Goal: Task Accomplishment & Management: Use online tool/utility

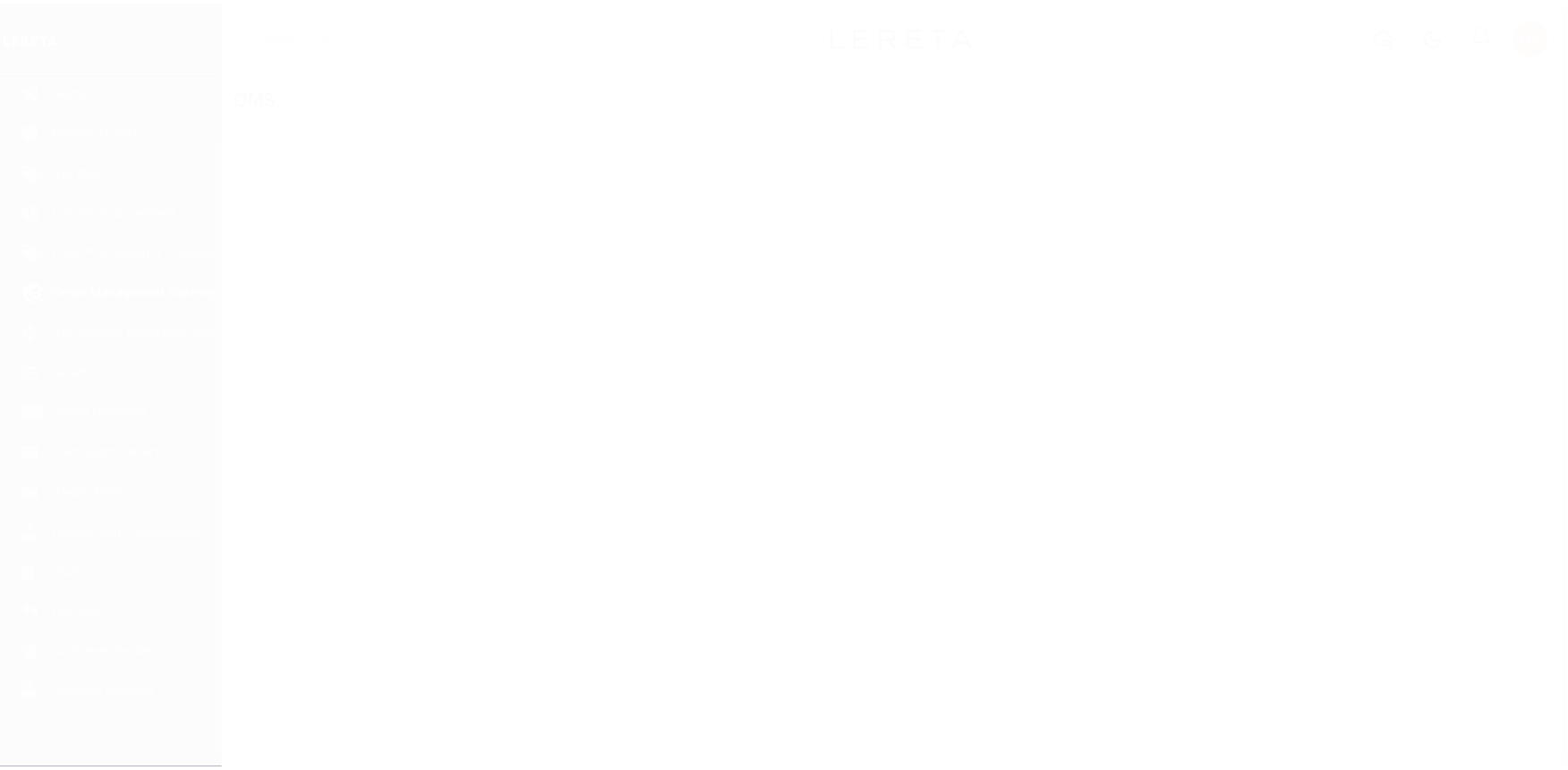
scroll to position [93, 0]
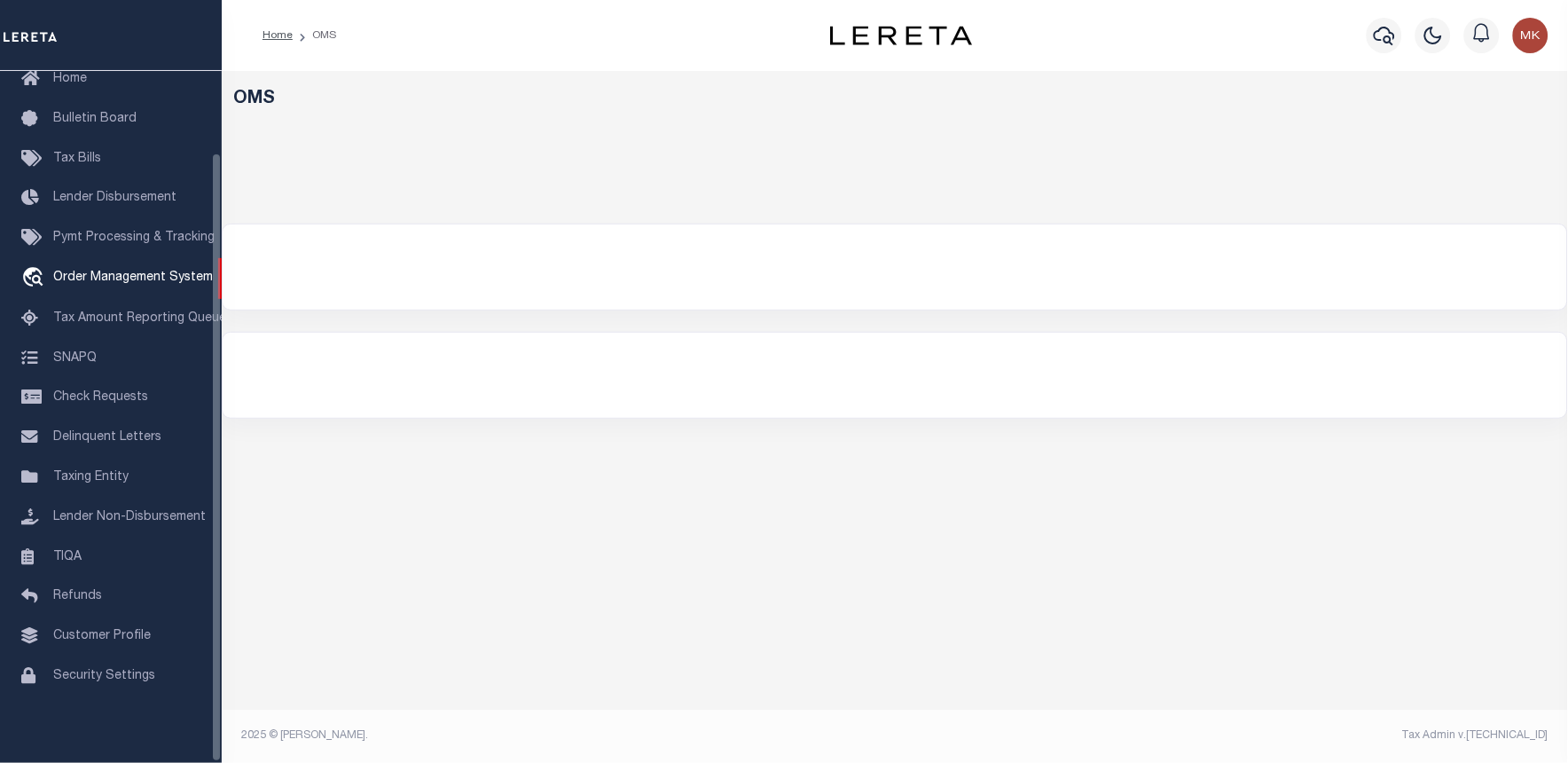
select select "200"
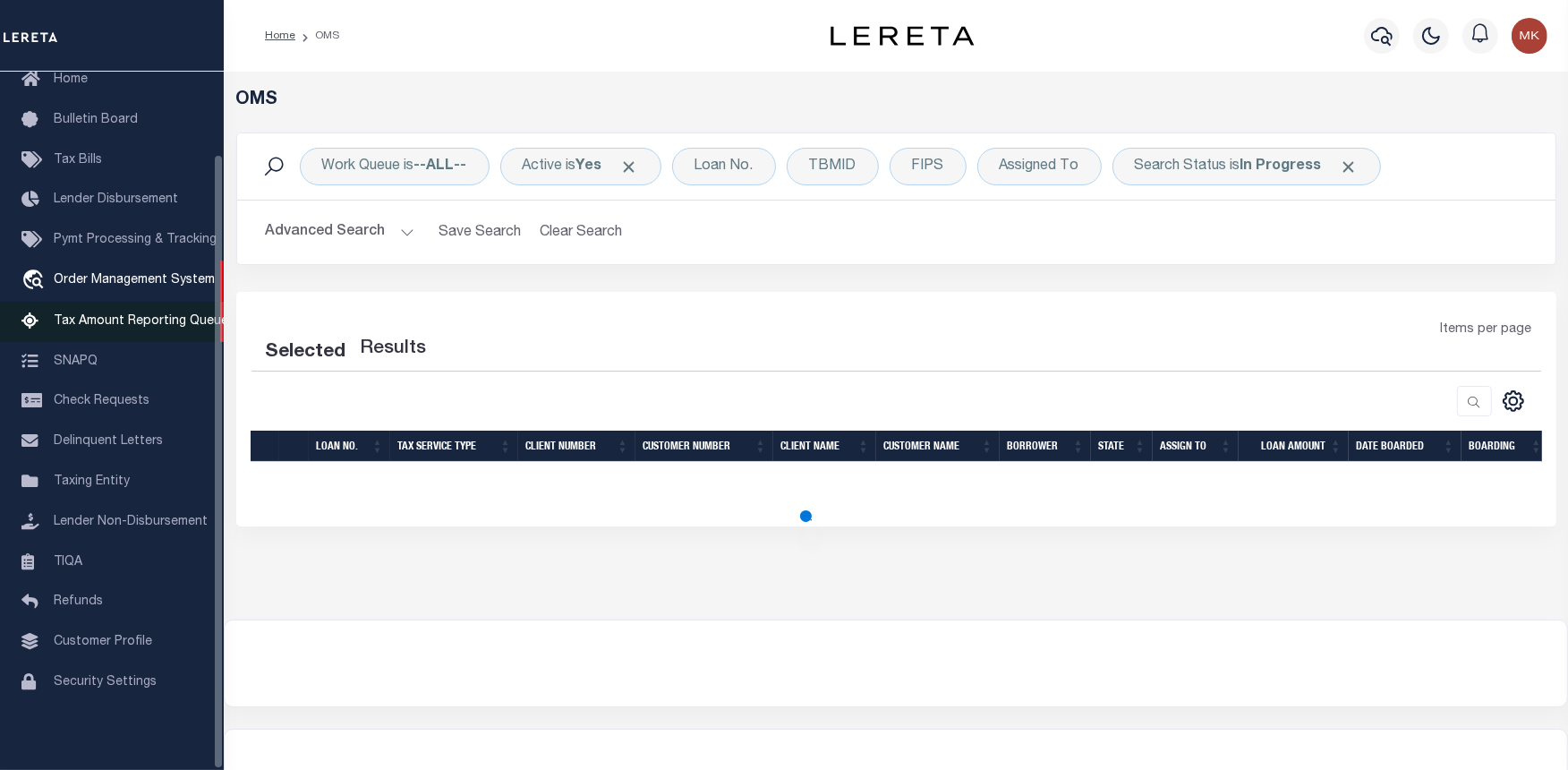
click at [115, 308] on link "Tax Amount Reporting Queue" at bounding box center [112, 322] width 223 height 40
select select "200"
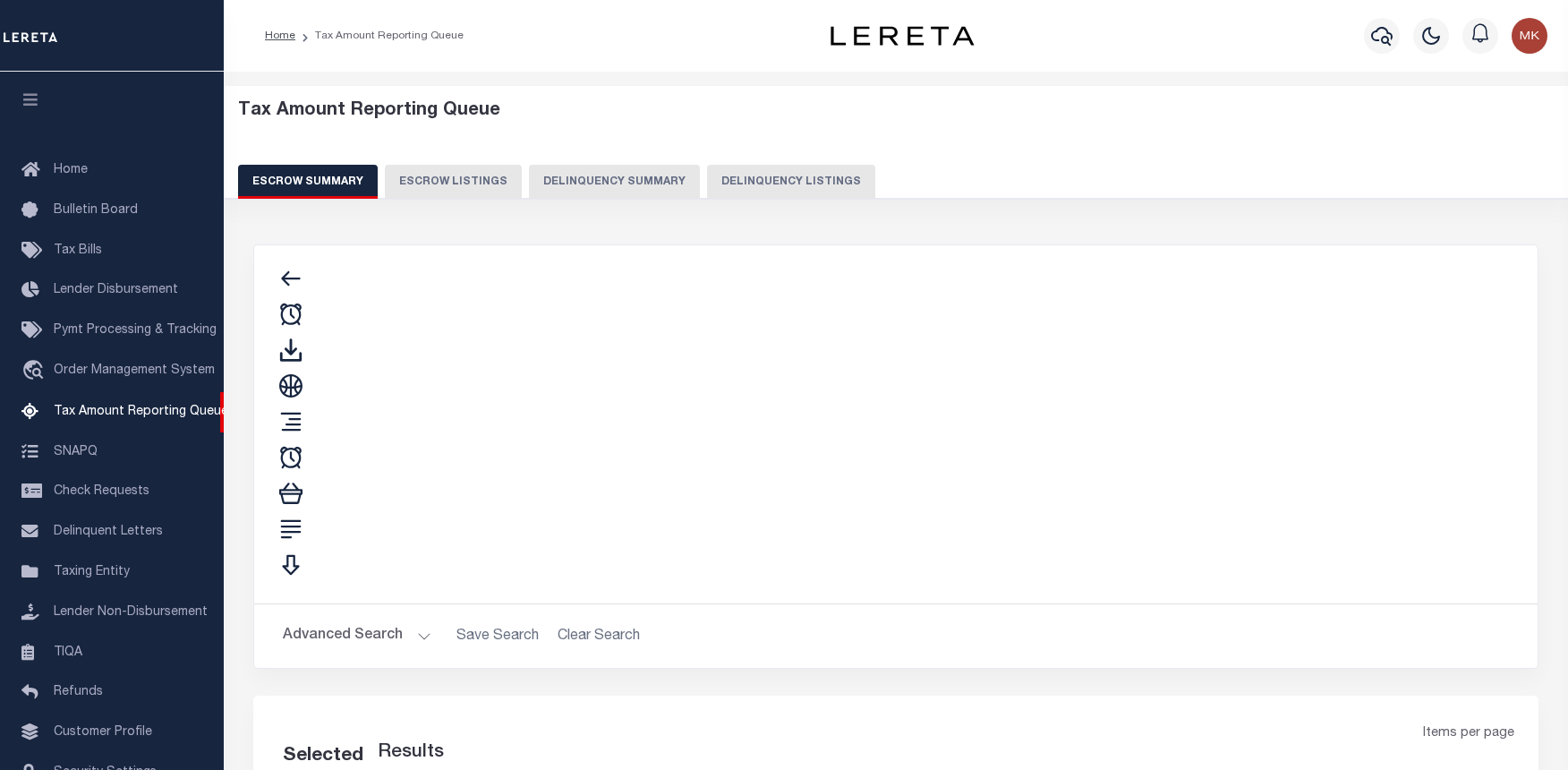
select select "100"
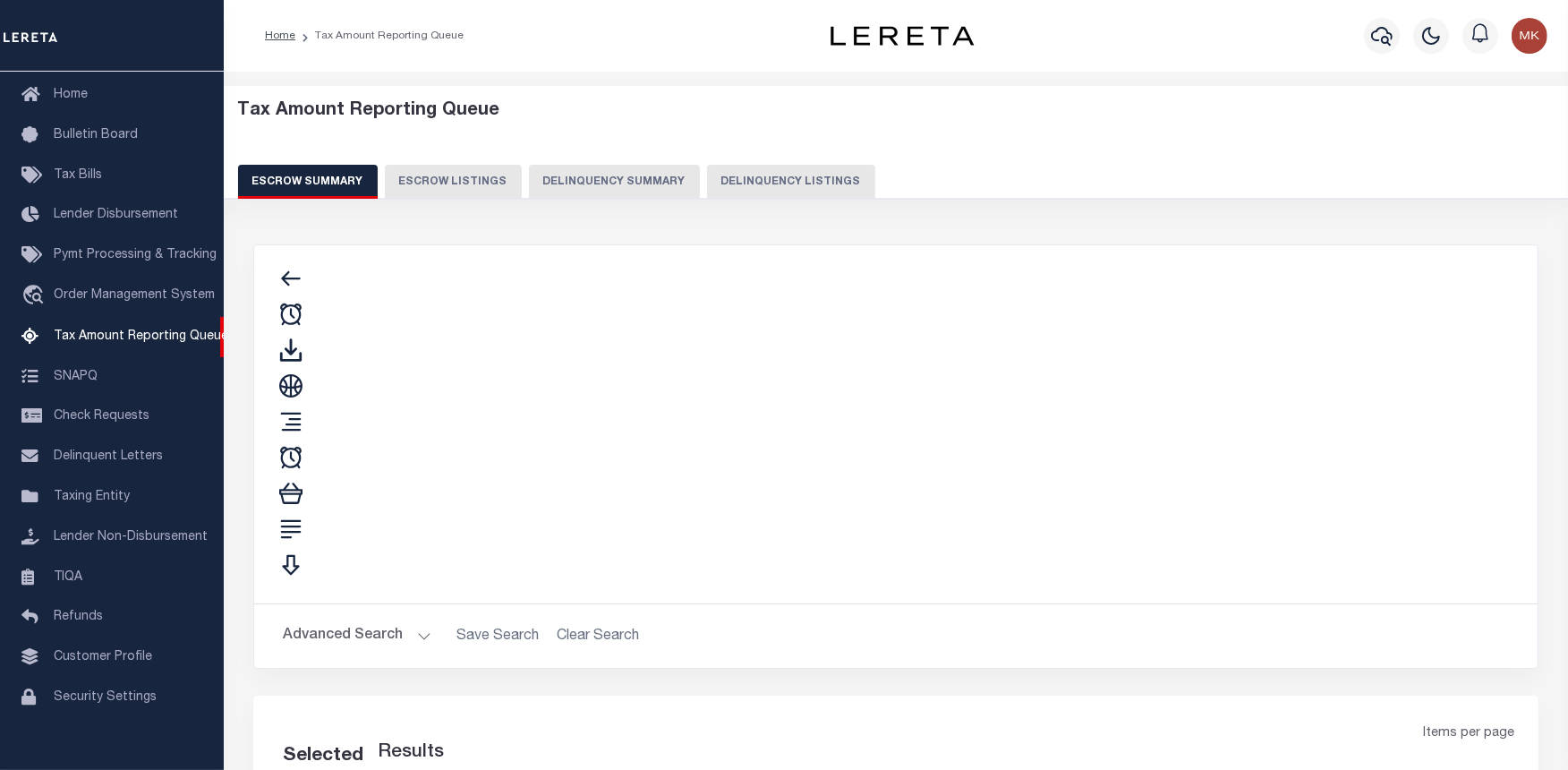
select select "100"
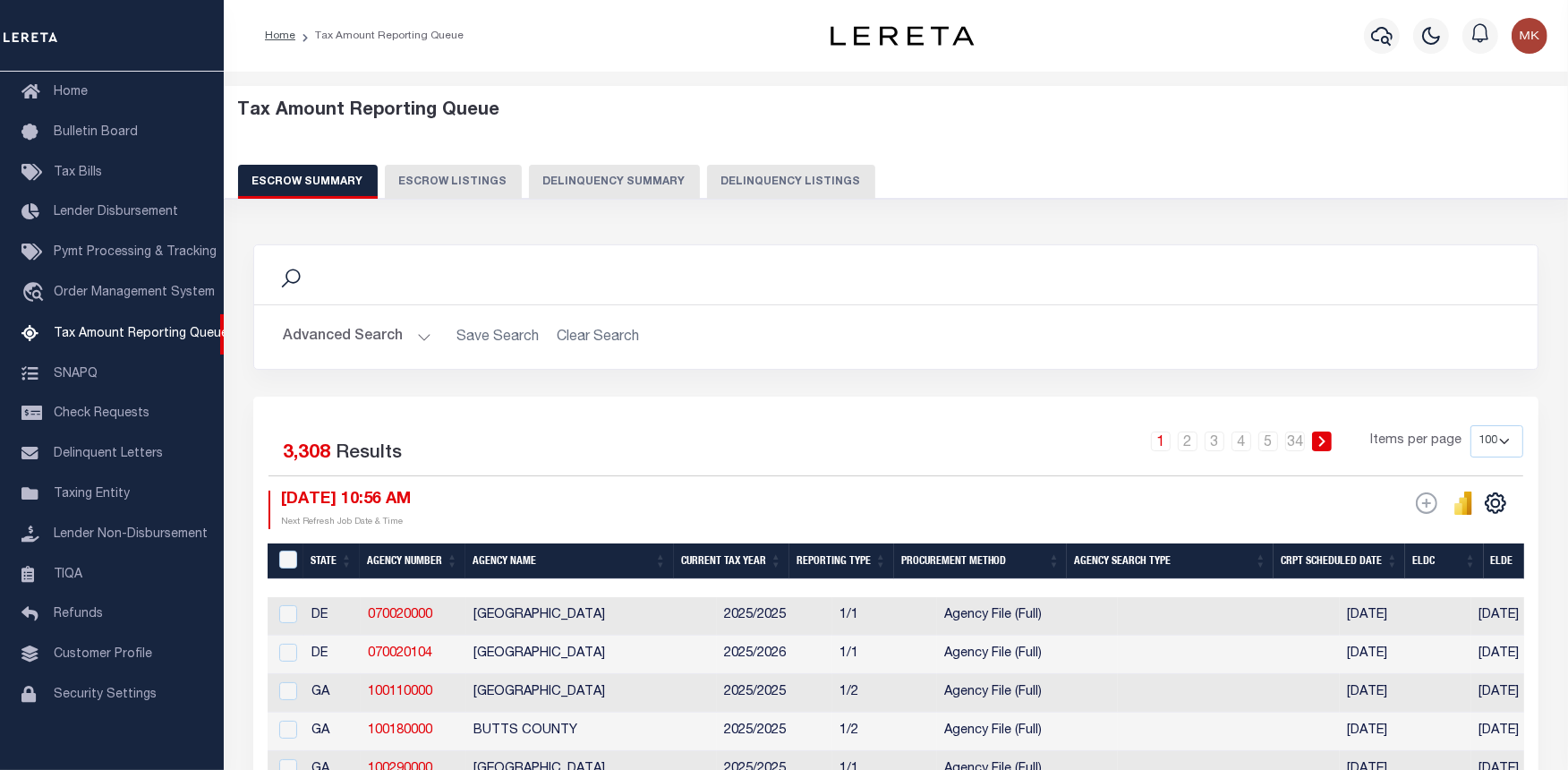
click at [745, 186] on button "Delinquency Listings" at bounding box center [791, 181] width 169 height 34
select select "100"
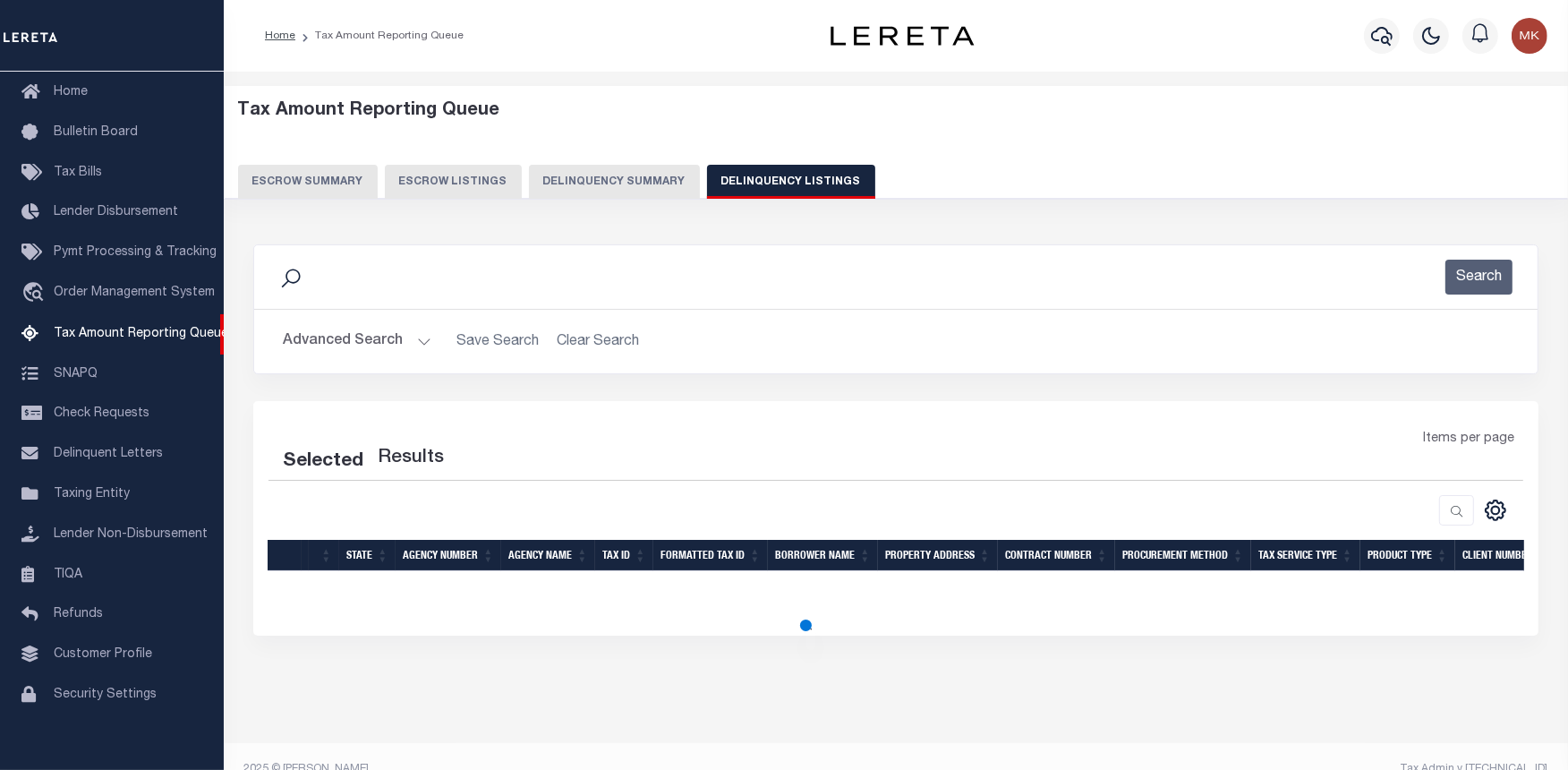
select select "100"
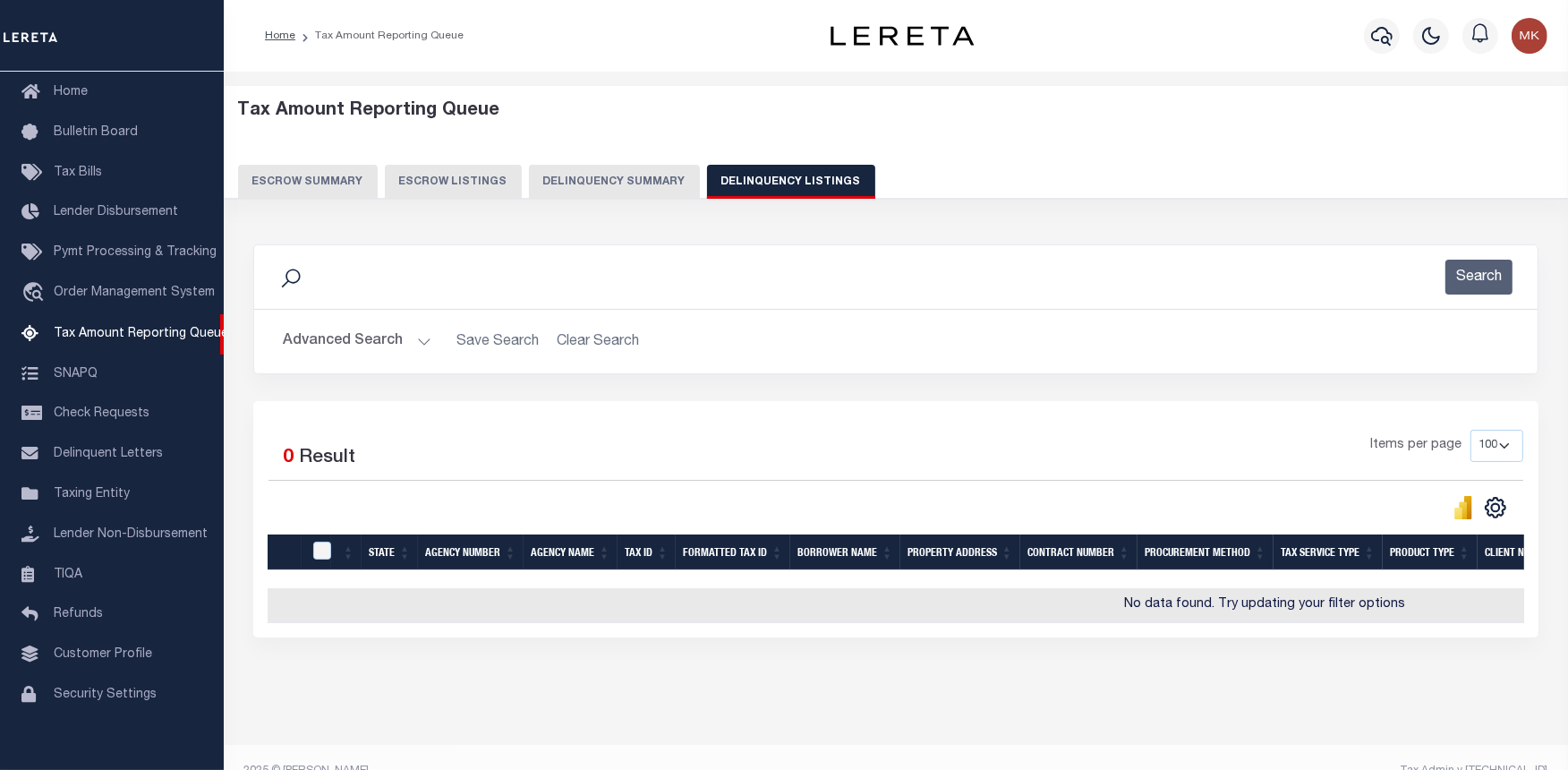
click at [412, 337] on button "Advanced Search" at bounding box center [357, 341] width 148 height 35
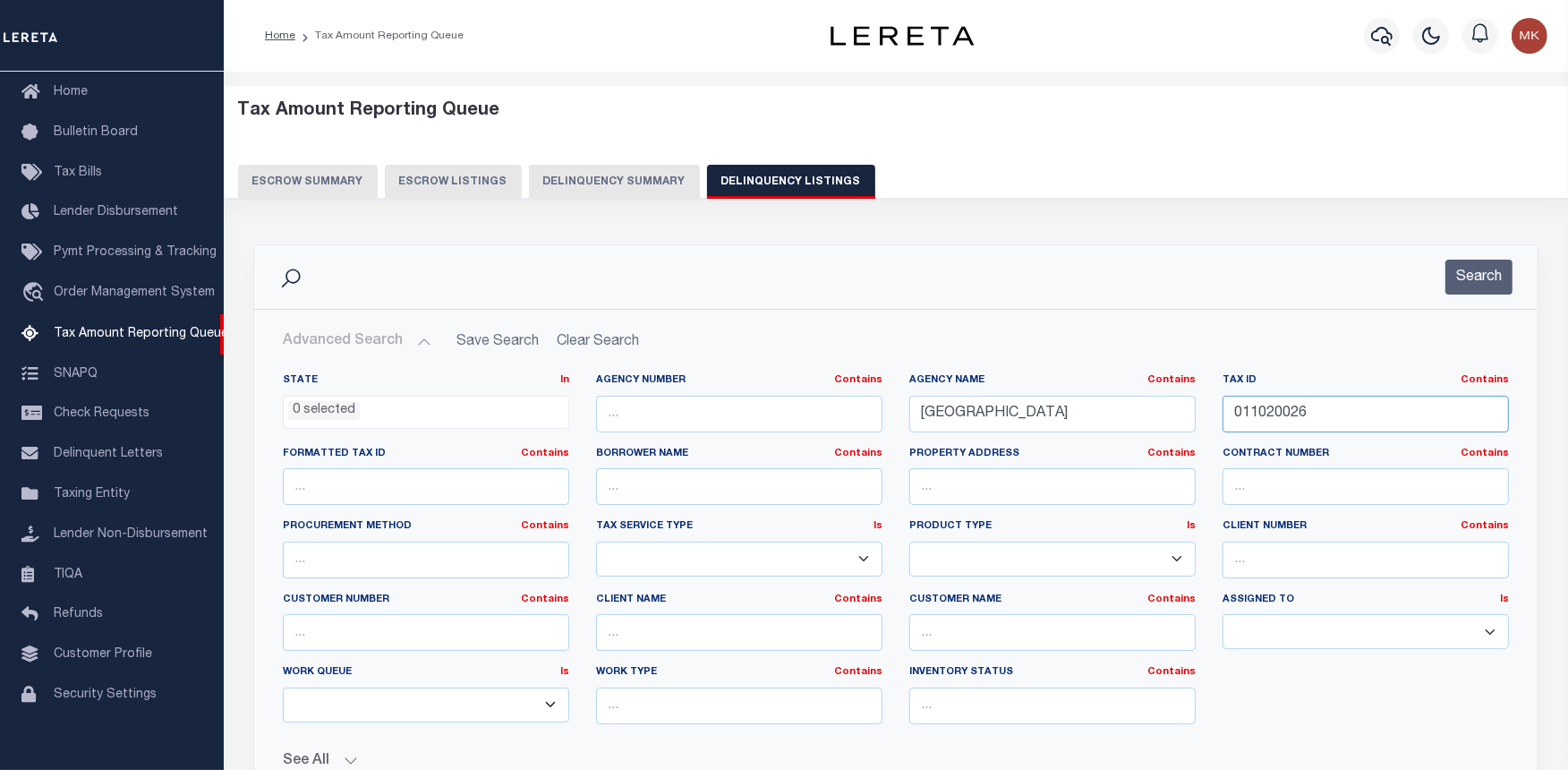
click at [1257, 417] on input "011020026" at bounding box center [1365, 414] width 286 height 37
paste input "[PHONE_NUMBER]"
type input "[PHONE_NUMBER]"
drag, startPoint x: 1043, startPoint y: 416, endPoint x: 926, endPoint y: 419, distance: 117.0
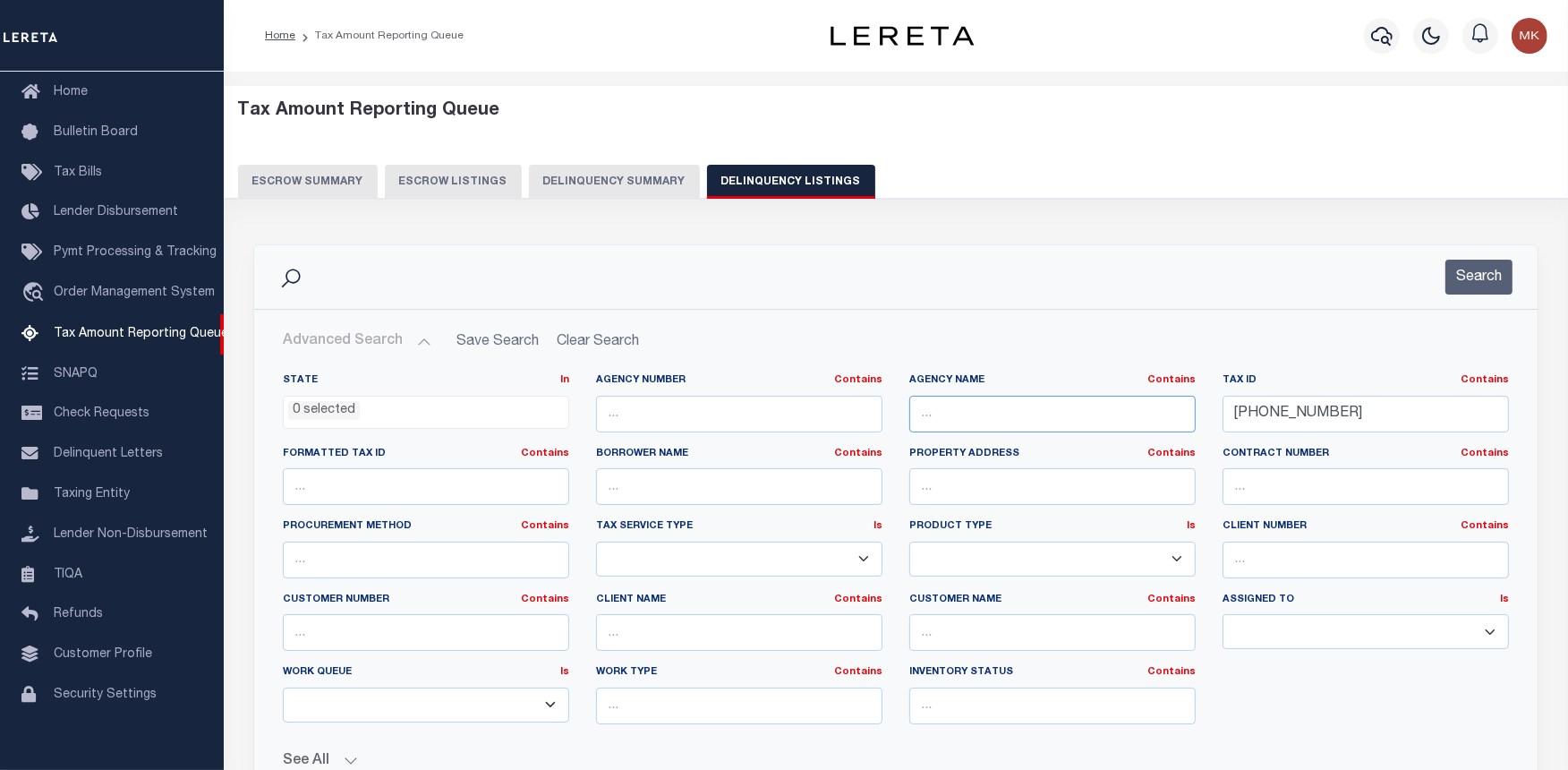
click at [926, 419] on input "text" at bounding box center [1052, 414] width 286 height 37
click at [1473, 273] on button "Search" at bounding box center [1479, 277] width 67 height 35
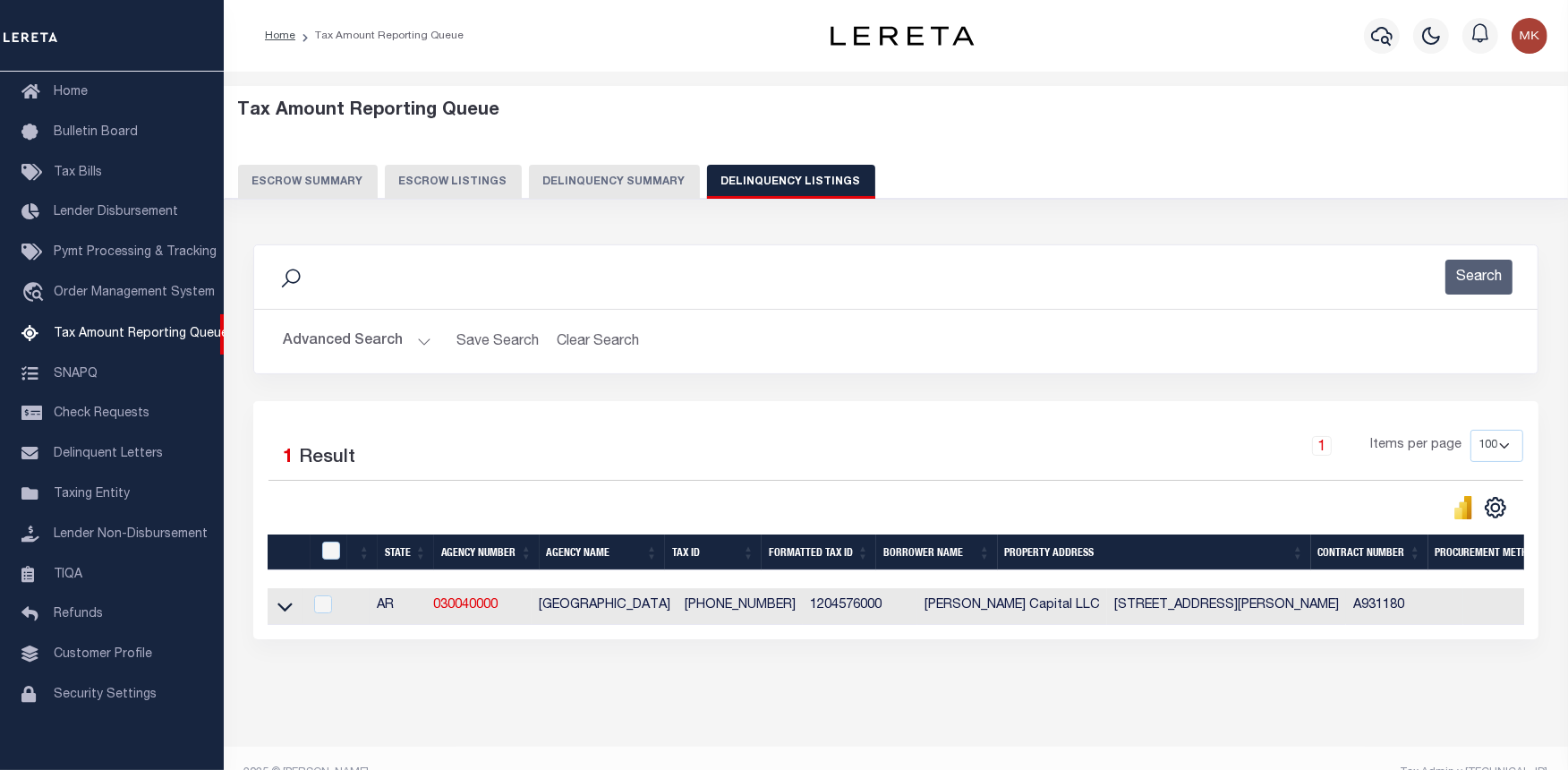
drag, startPoint x: 288, startPoint y: 610, endPoint x: 784, endPoint y: 602, distance: 496.1
click at [288, 610] on icon at bounding box center [285, 607] width 15 height 19
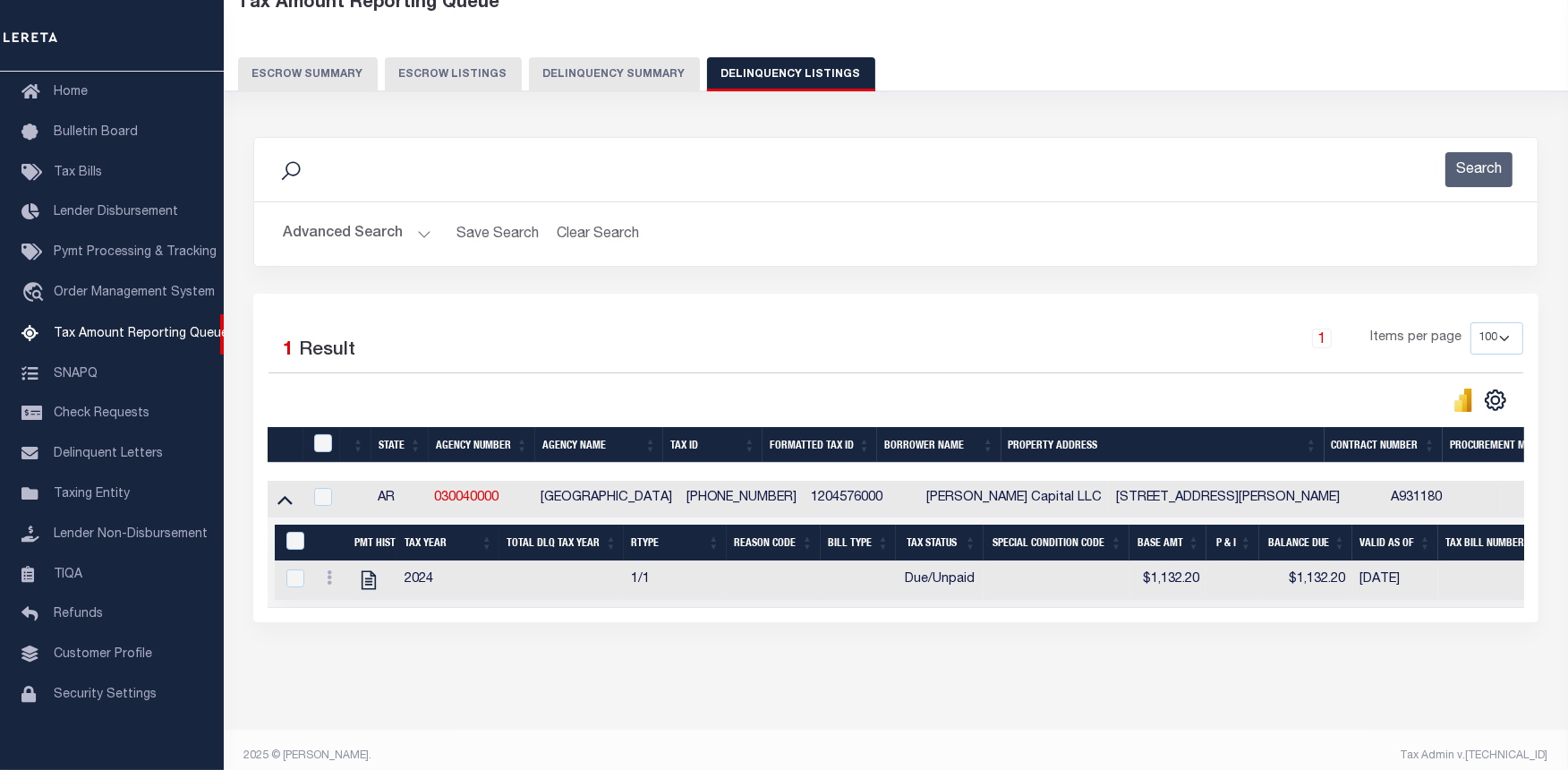
scroll to position [136, 0]
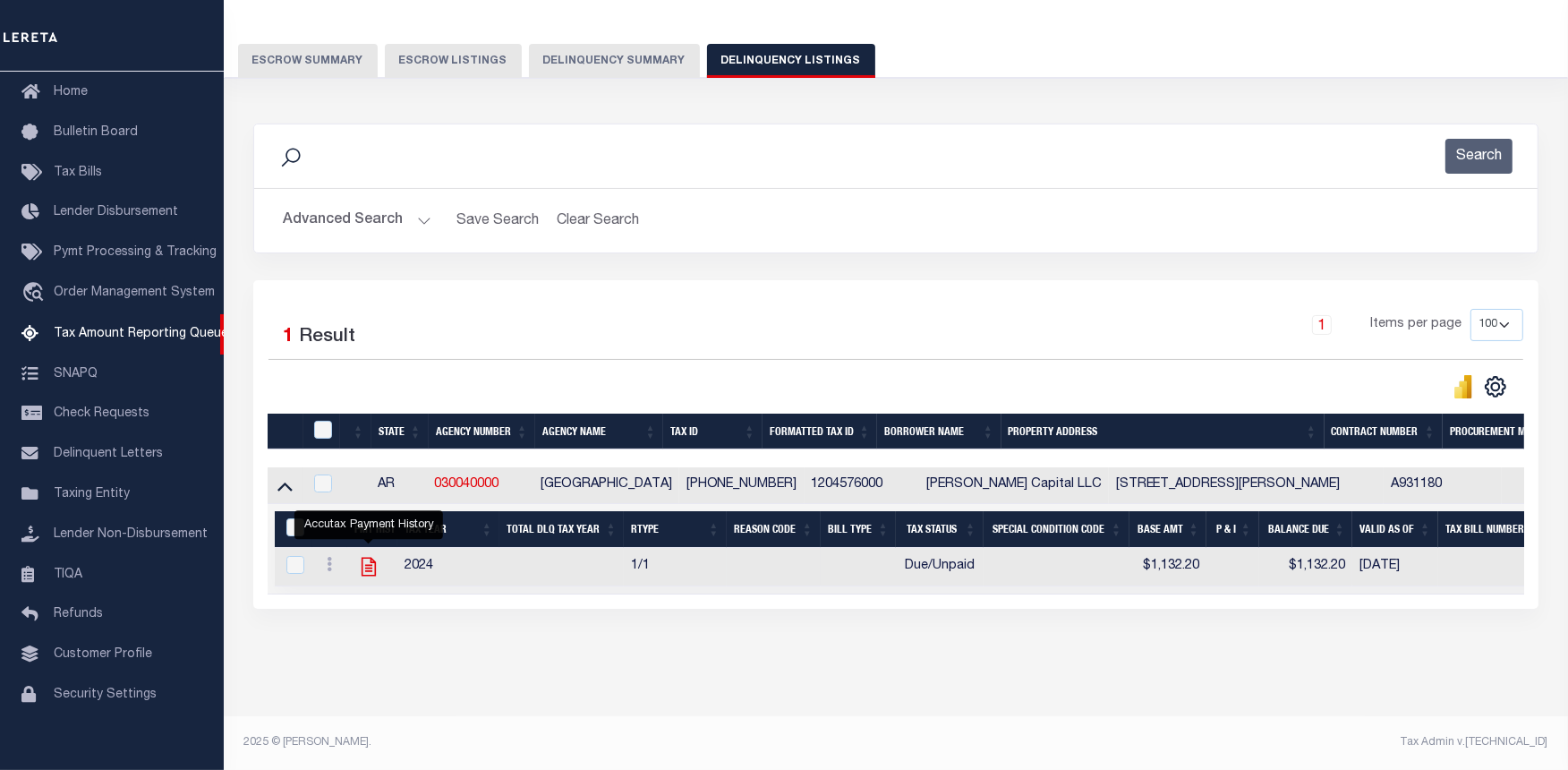
click at [373, 556] on icon "" at bounding box center [369, 567] width 23 height 23
checkbox input "true"
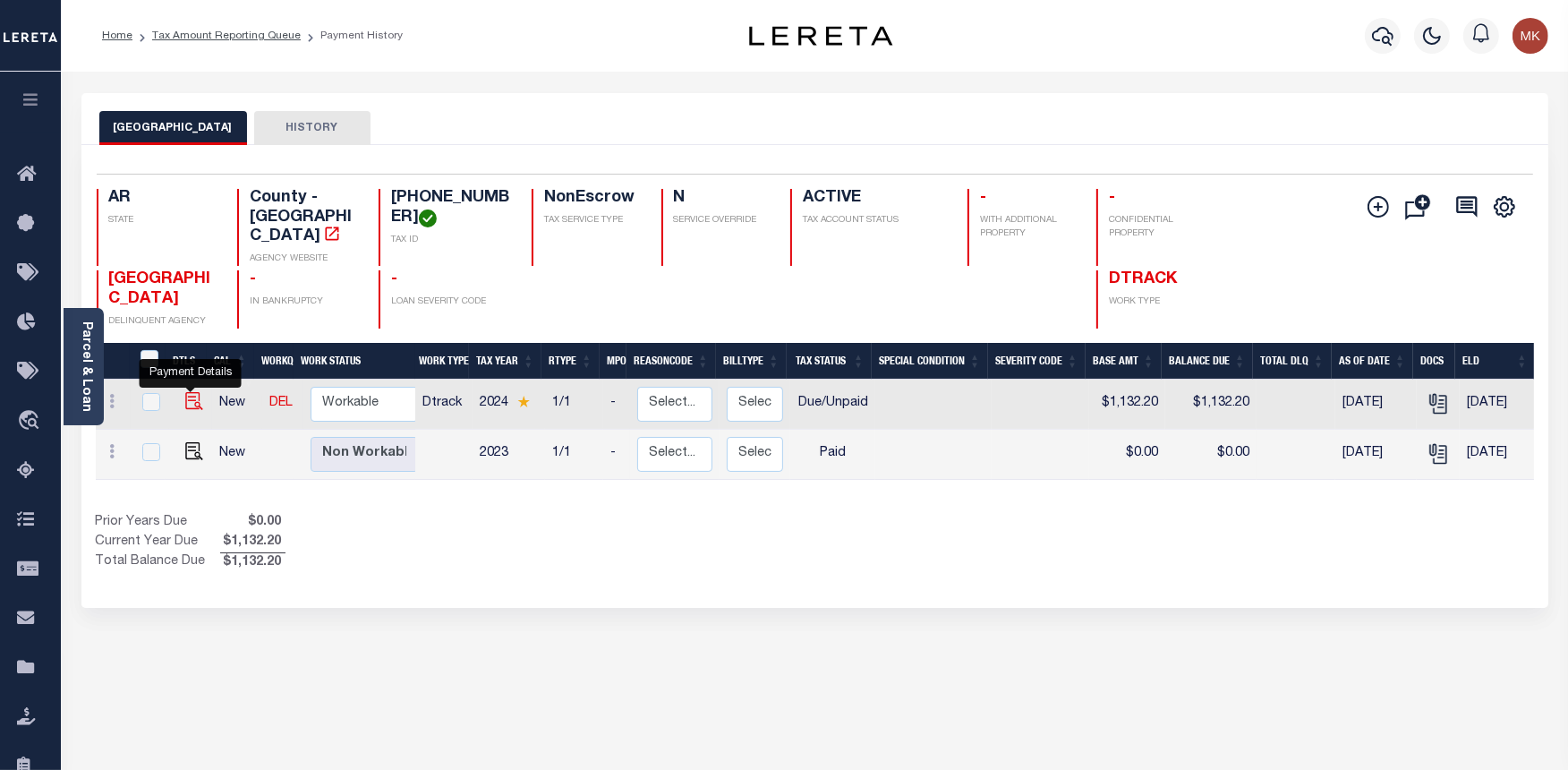
click at [186, 392] on img "" at bounding box center [194, 401] width 18 height 18
checkbox input "true"
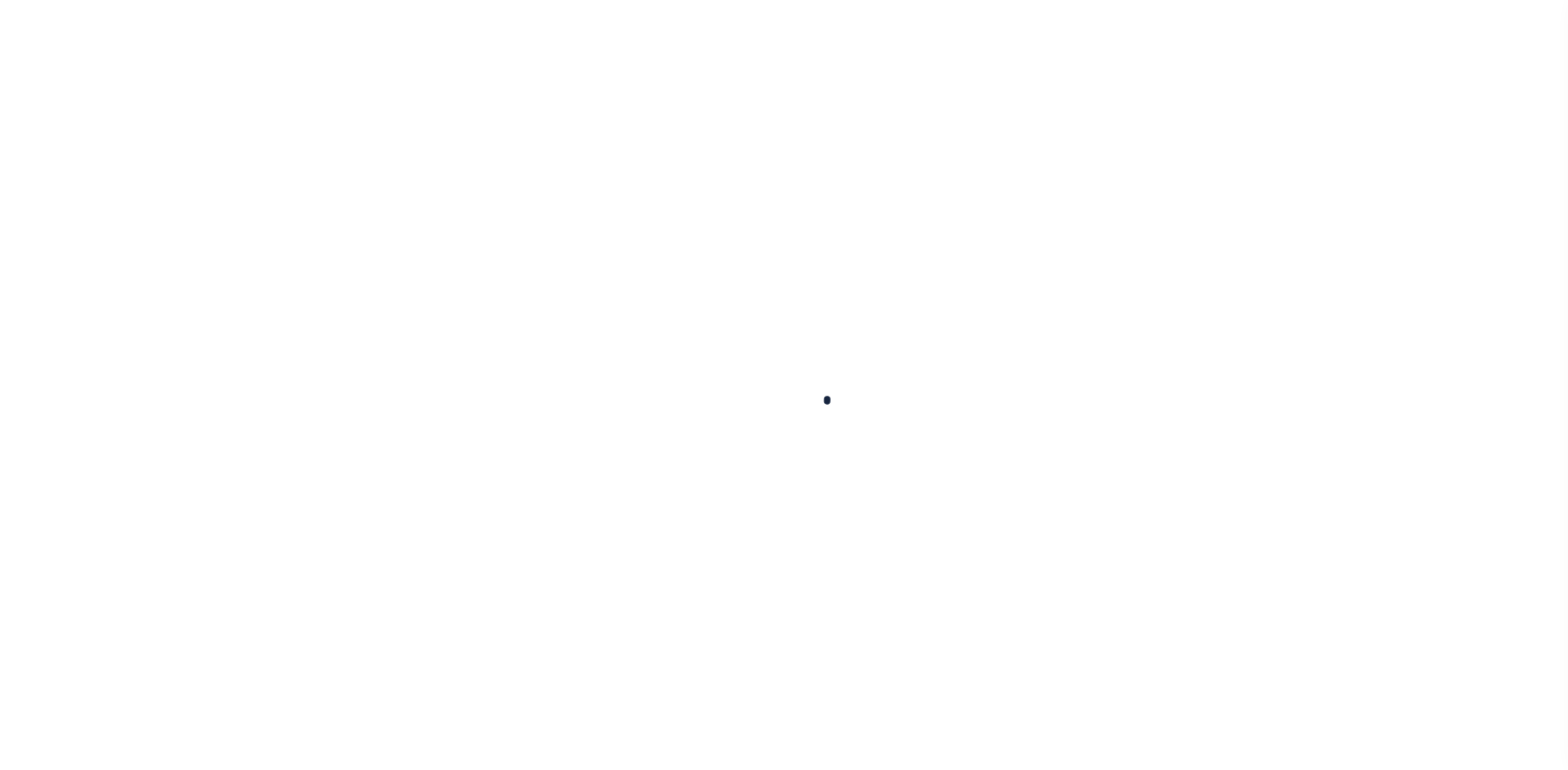
checkbox input "false"
type input "10/15/2025"
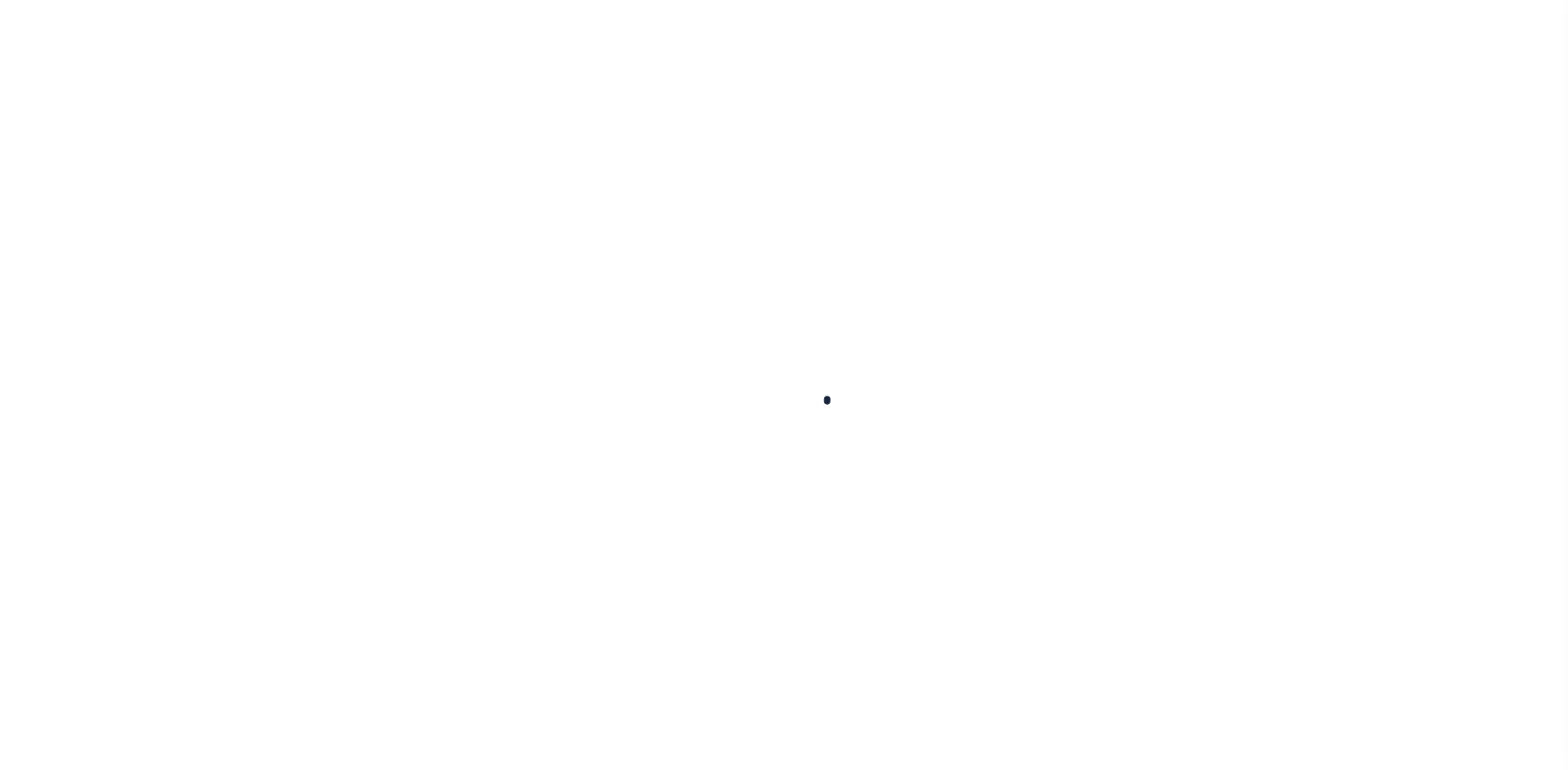
type input "[DATE]"
select select "DUE"
type input "$1,132.2"
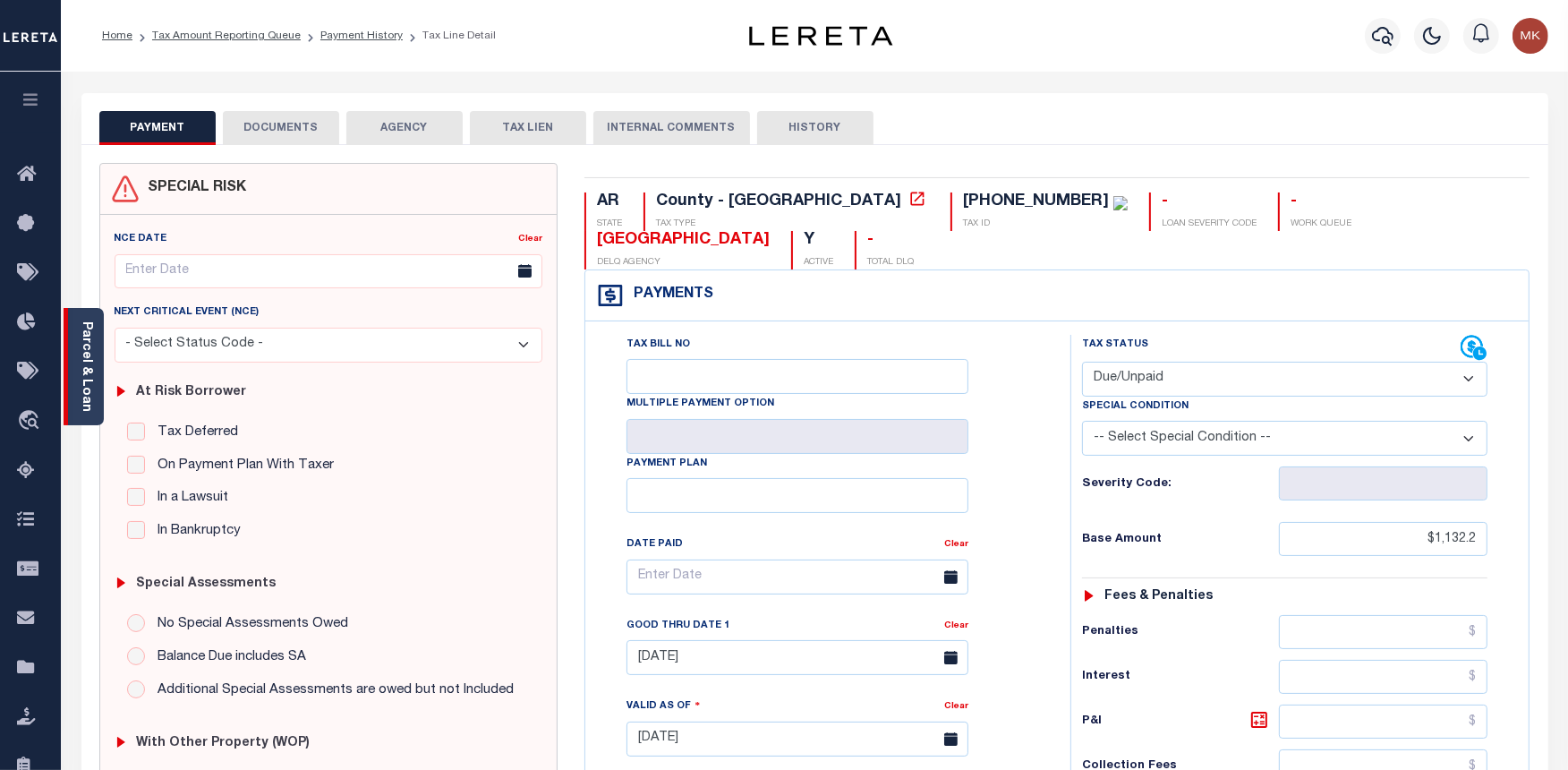
click at [86, 361] on link "Parcel & Loan" at bounding box center [86, 367] width 13 height 91
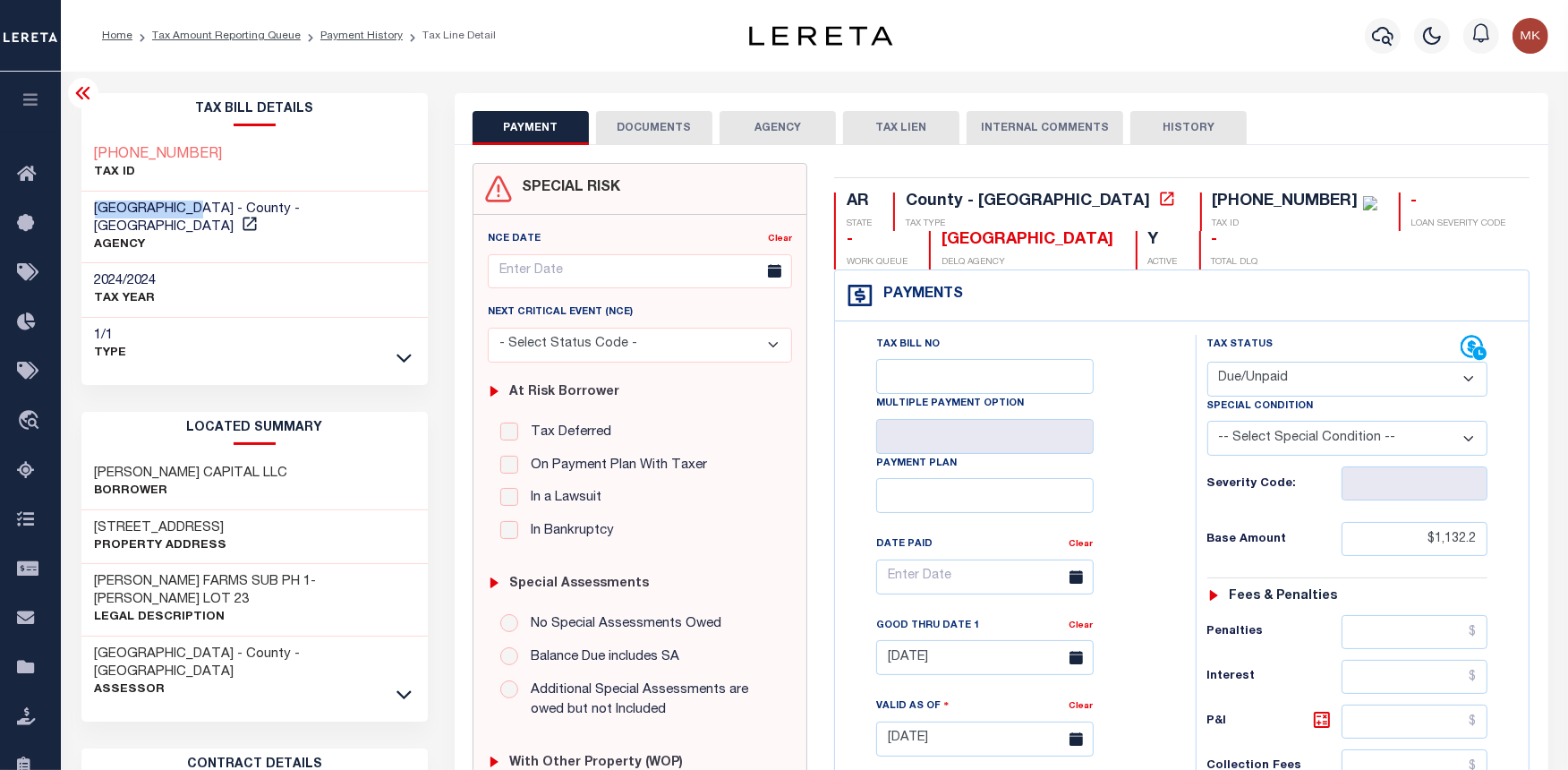
drag, startPoint x: 208, startPoint y: 208, endPoint x: 94, endPoint y: 209, distance: 114.0
click at [94, 209] on span "BENTON COUNTY - County - AR" at bounding box center [197, 218] width 206 height 32
copy span "[GEOGRAPHIC_DATA]"
